Goal: Find specific page/section: Find specific page/section

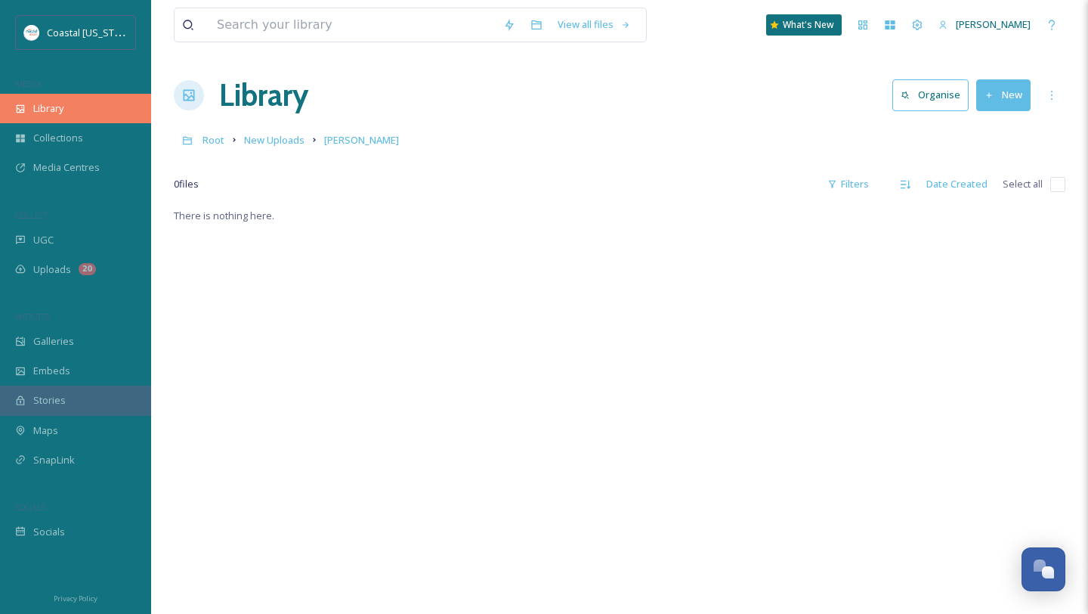
click at [62, 110] on span "Library" at bounding box center [48, 108] width 30 height 14
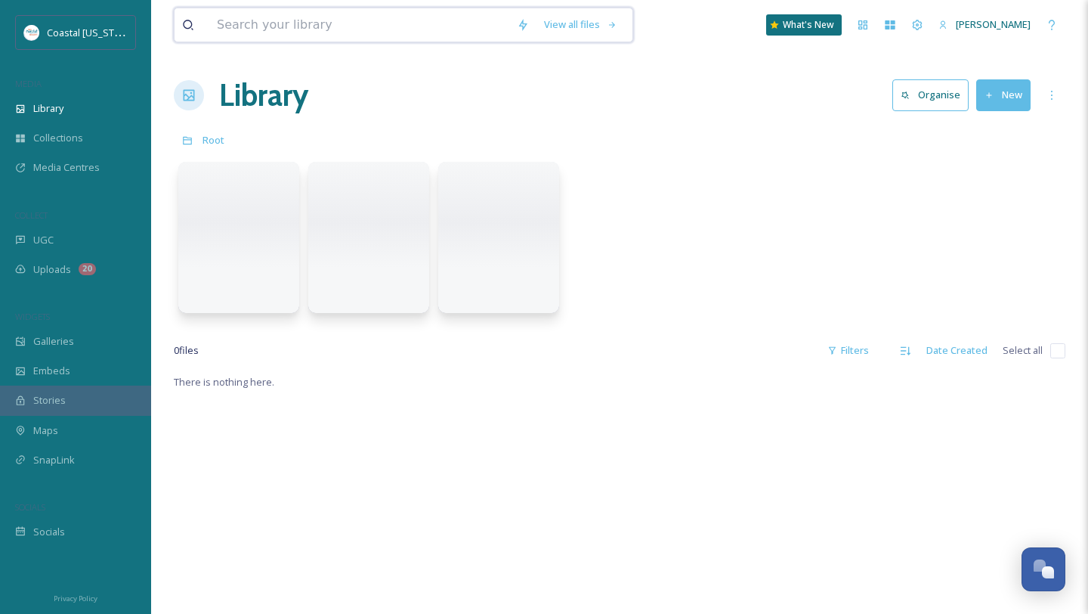
click at [327, 25] on input at bounding box center [359, 24] width 300 height 33
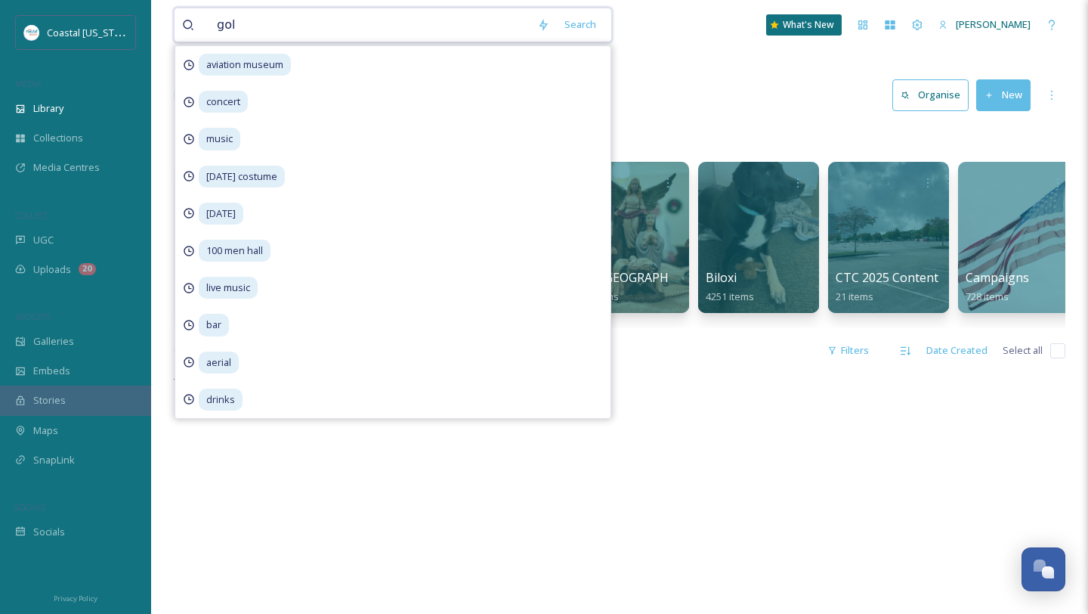
type input "golf"
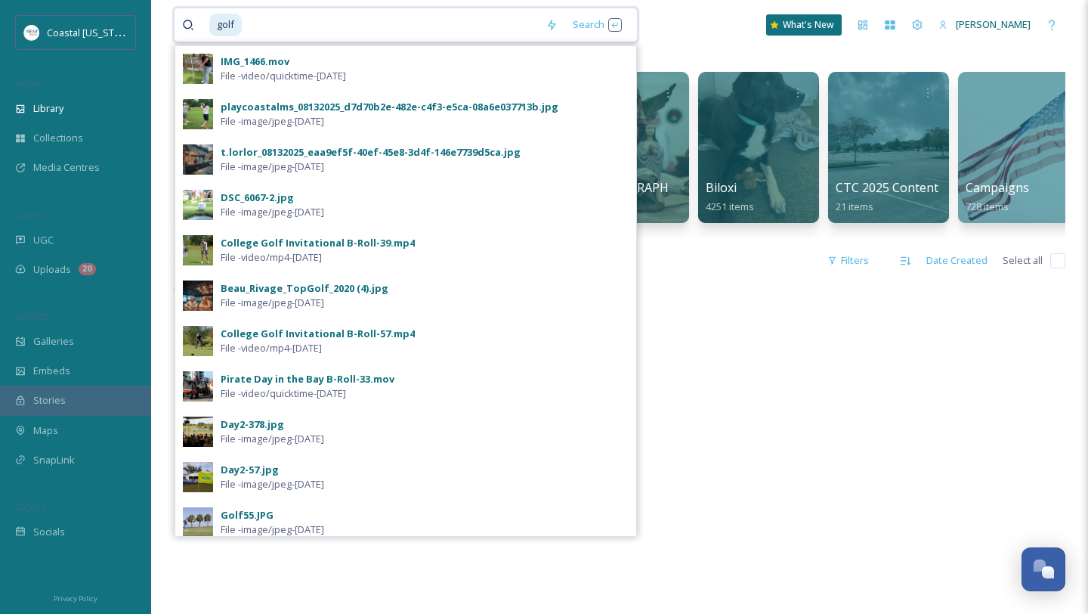
scroll to position [88, 0]
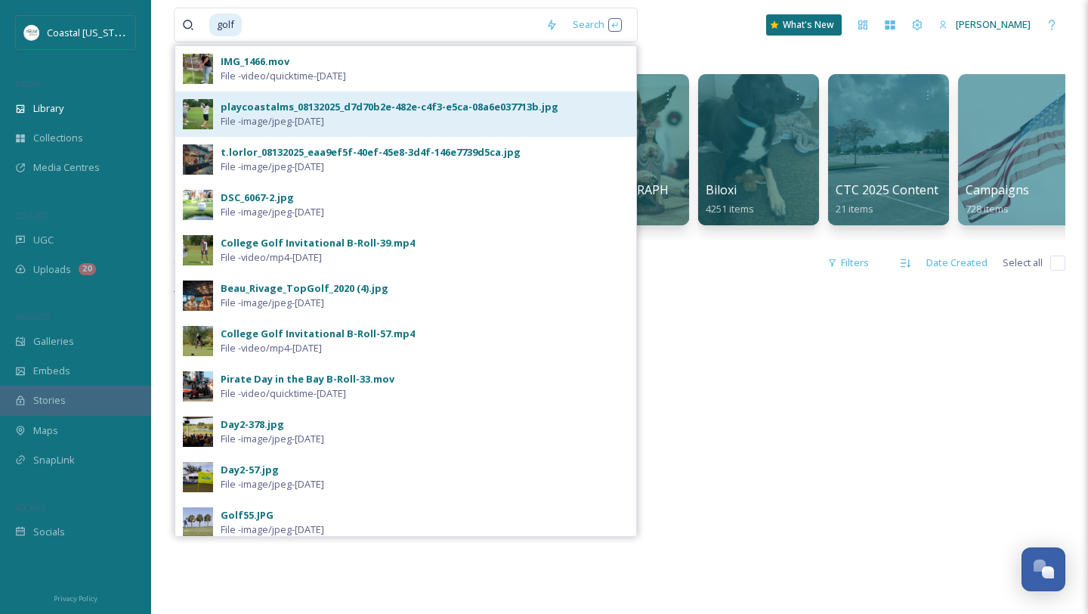
click at [235, 91] on div "playcoastalms_08132025_d7d70b2e-482e-c4f3-e5ca-08a6e037713b.jpg File - image/jp…" at bounding box center [405, 113] width 461 height 45
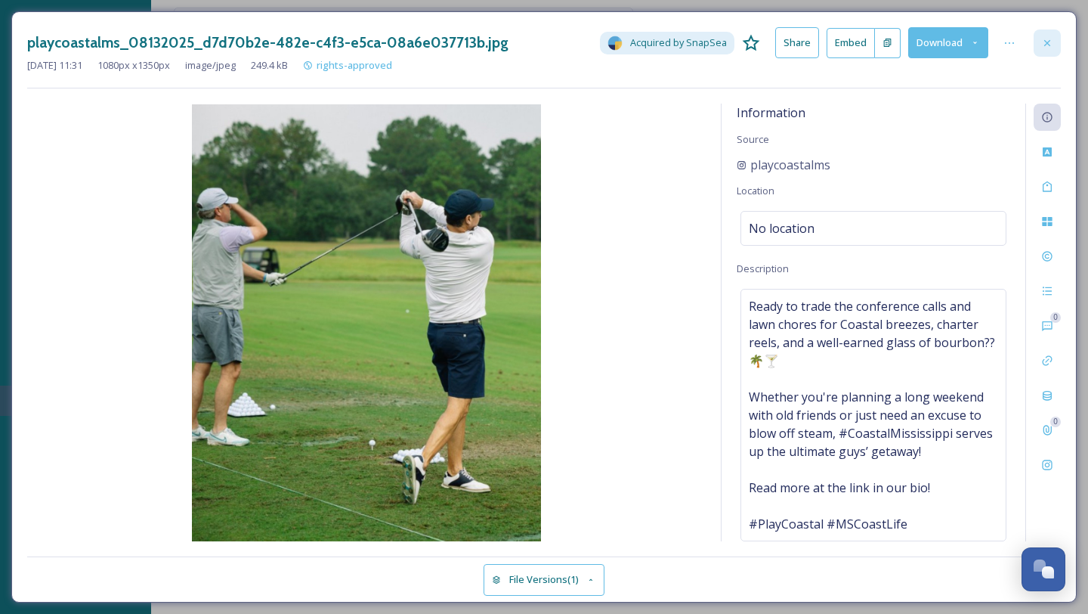
click at [1042, 45] on icon at bounding box center [1048, 43] width 12 height 12
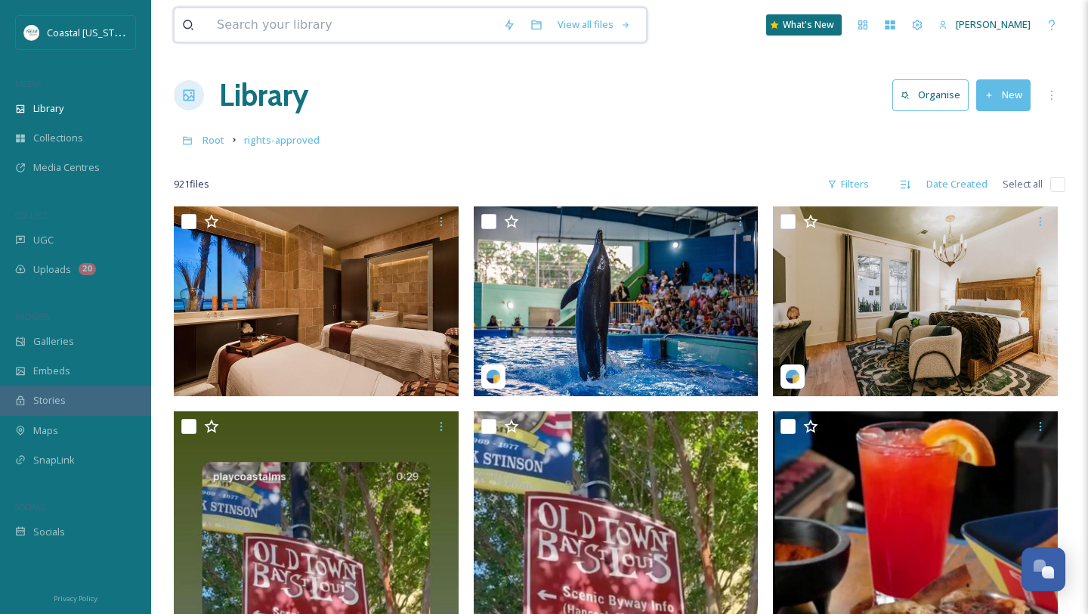
click at [345, 24] on input at bounding box center [352, 24] width 286 height 33
type input "golf"
click at [580, 23] on div "Search" at bounding box center [594, 24] width 47 height 29
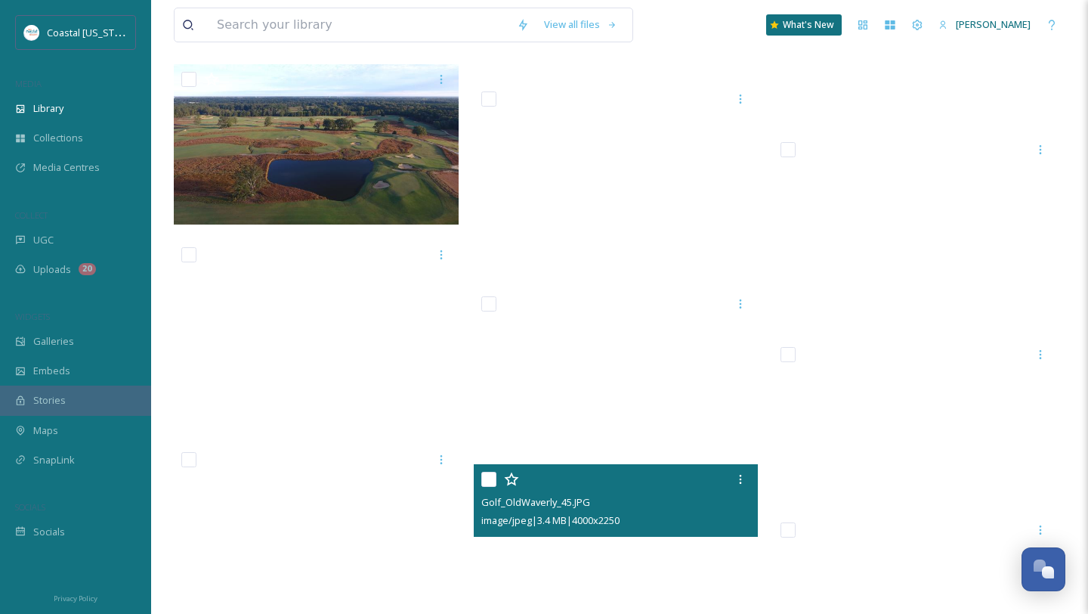
scroll to position [4715, 0]
